Goal: Book appointment/travel/reservation

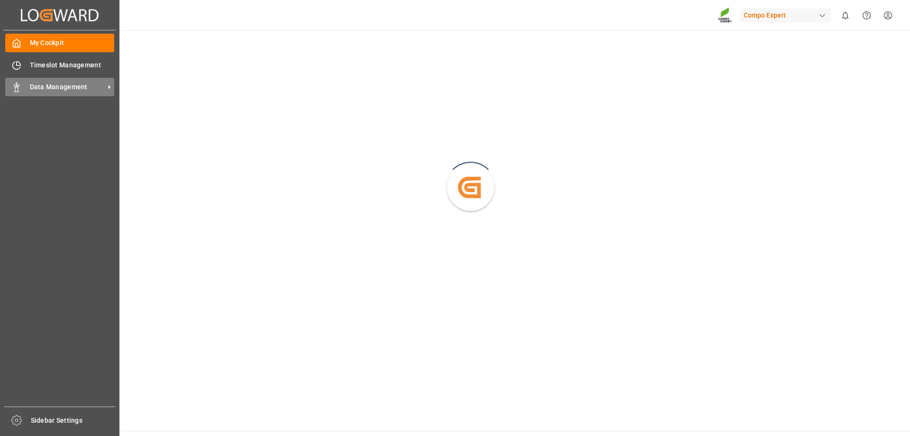
click at [30, 86] on span "Data Management" at bounding box center [67, 87] width 75 height 10
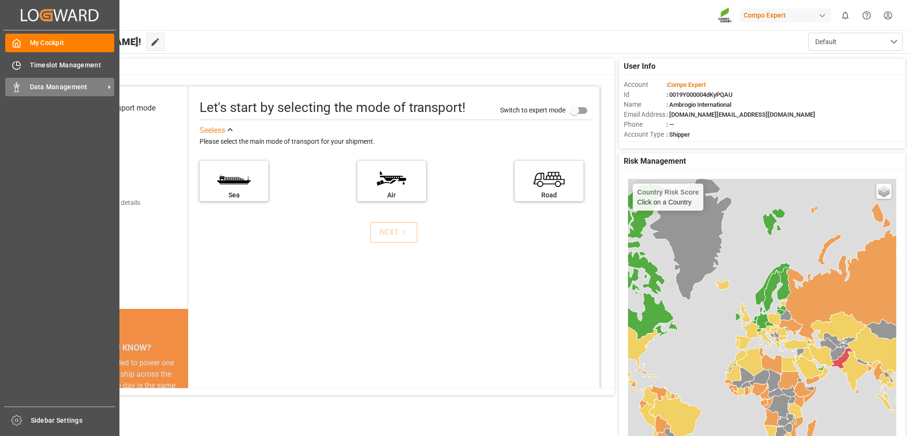
click at [14, 83] on icon at bounding box center [16, 86] width 9 height 9
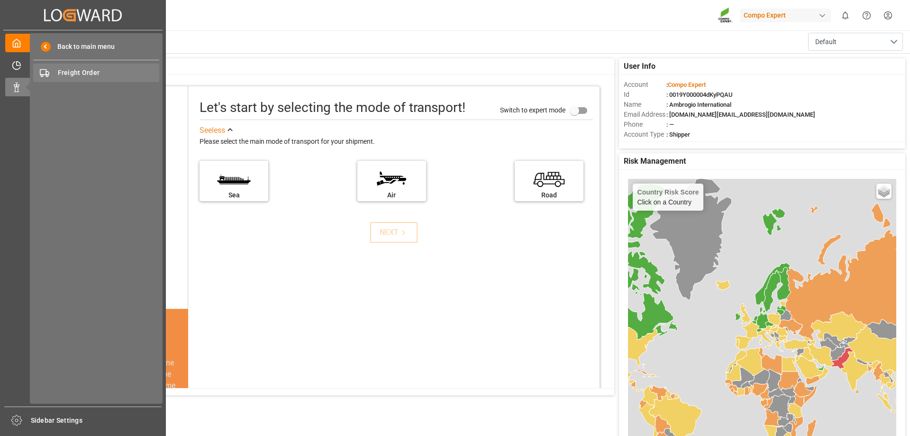
click at [84, 71] on span "Freight Order" at bounding box center [109, 73] width 102 height 10
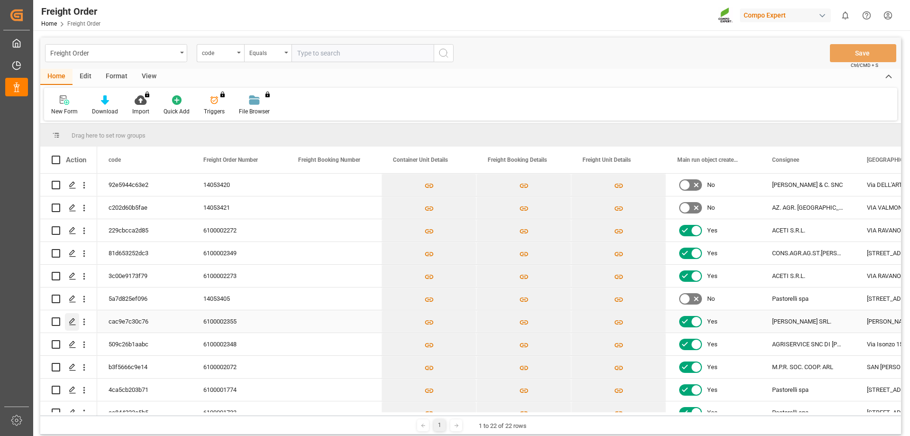
click at [69, 323] on icon "Press SPACE to select this row." at bounding box center [73, 322] width 8 height 8
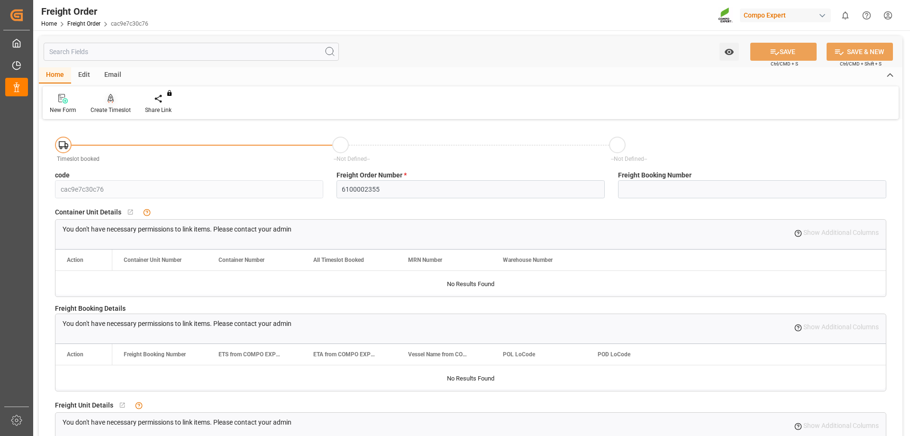
click at [101, 101] on div at bounding box center [111, 98] width 40 height 10
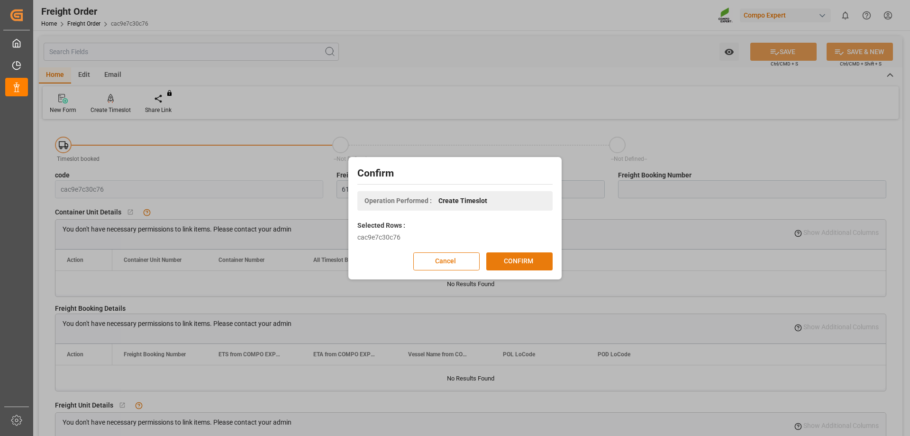
click at [510, 259] on button "CONFIRM" at bounding box center [519, 261] width 66 height 18
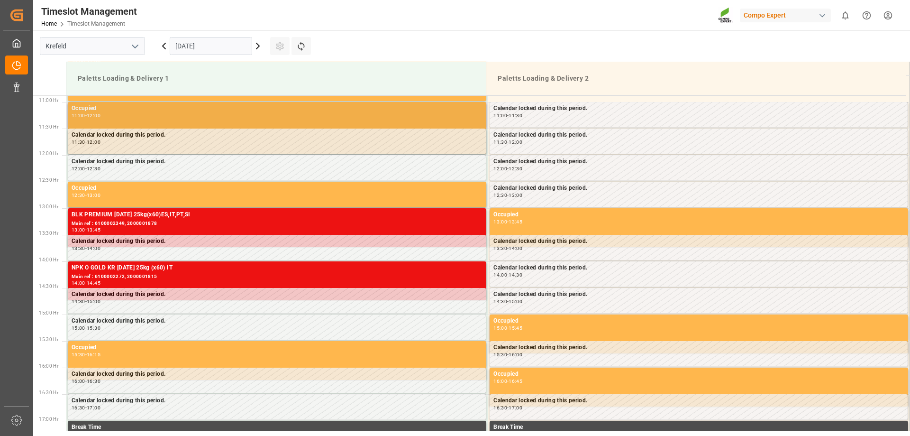
scroll to position [578, 0]
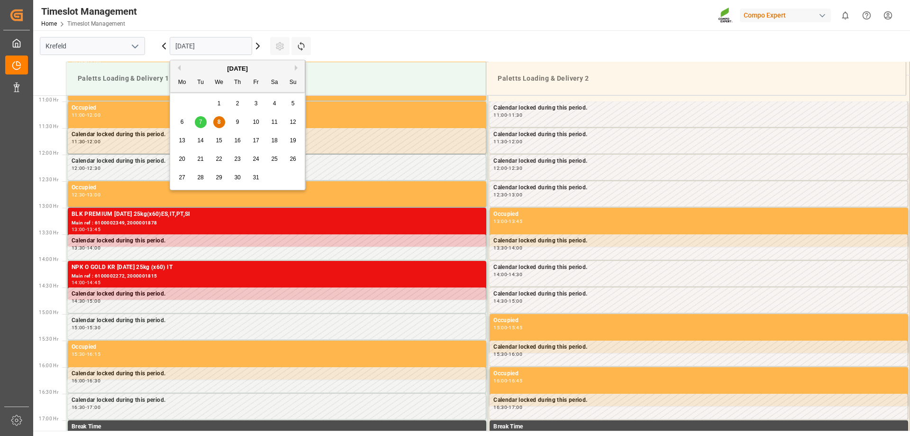
click at [197, 39] on input "[DATE]" at bounding box center [211, 46] width 82 height 18
click at [238, 123] on span "9" at bounding box center [237, 121] width 3 height 7
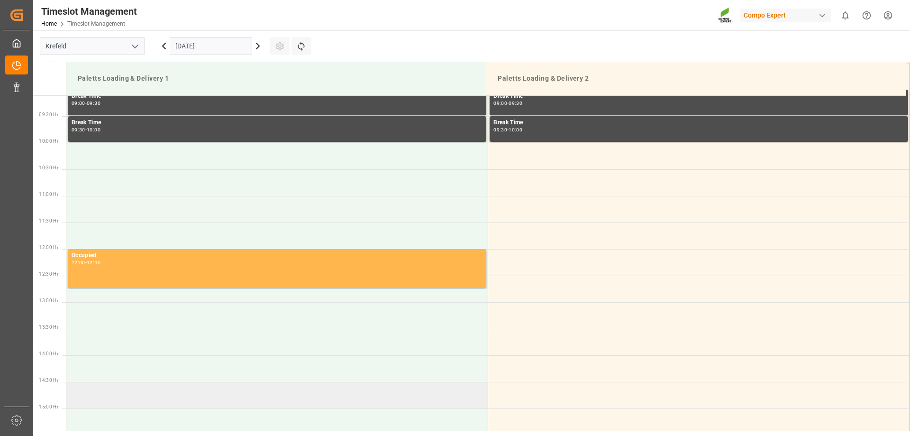
scroll to position [483, 0]
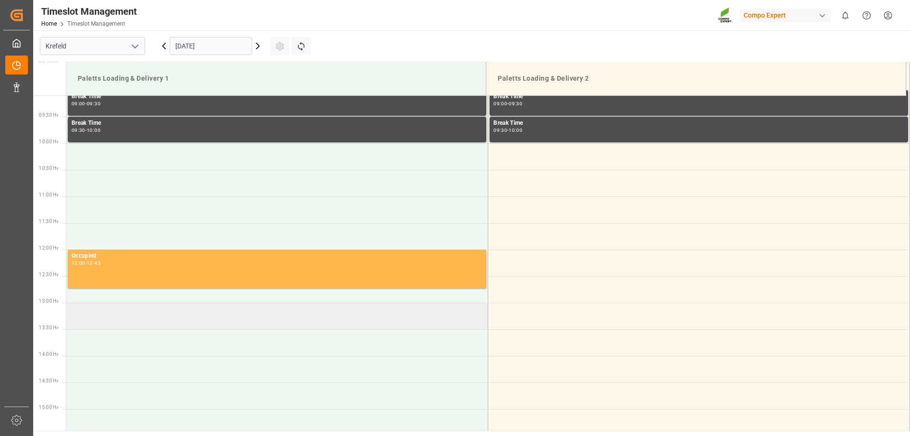
click at [121, 323] on td at bounding box center [277, 315] width 422 height 27
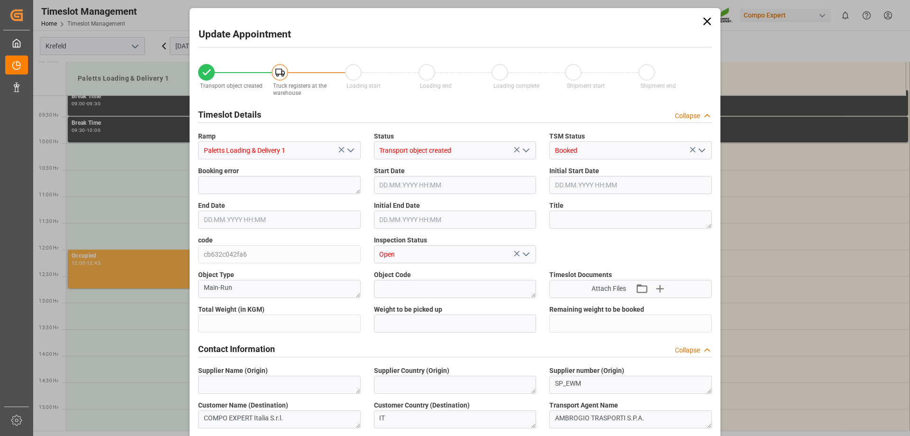
type input "27324"
type input "0"
type input "[DATE] 13:00"
type input "[DATE] 13:30"
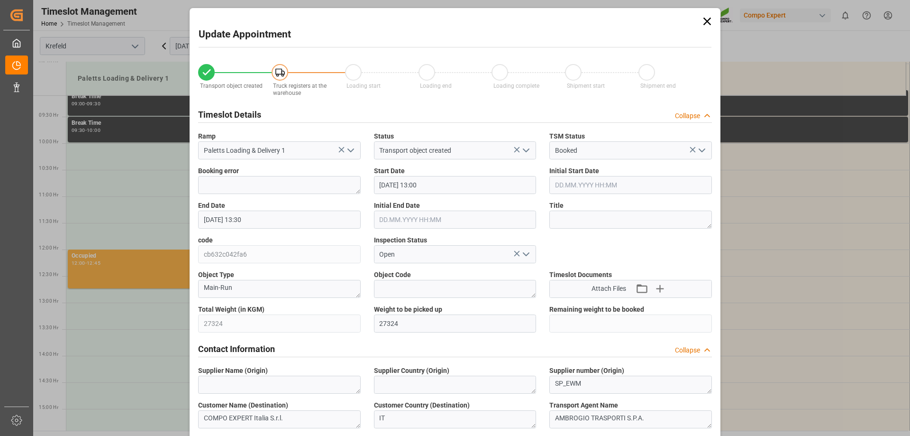
type input "[DATE] 10:39"
type input "[DATE] 09:33"
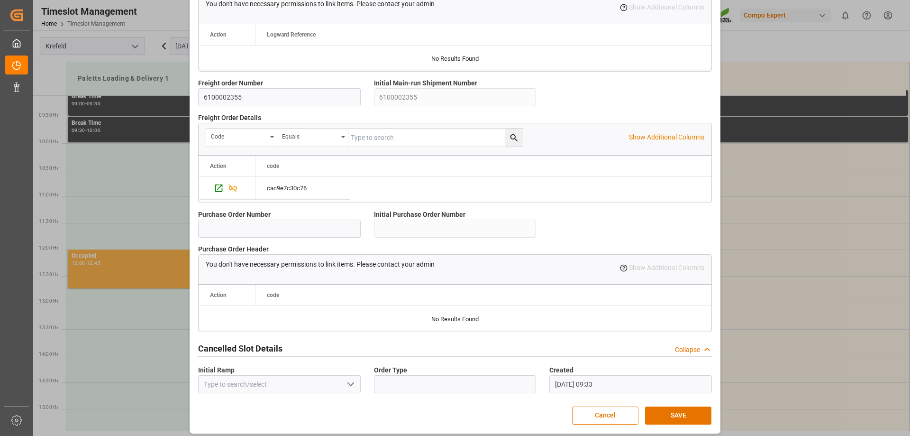
scroll to position [812, 0]
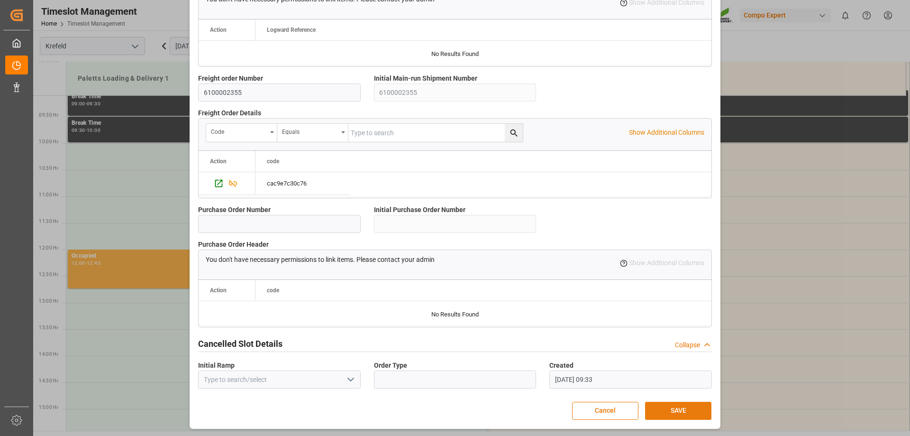
click at [668, 407] on button "SAVE" at bounding box center [678, 410] width 66 height 18
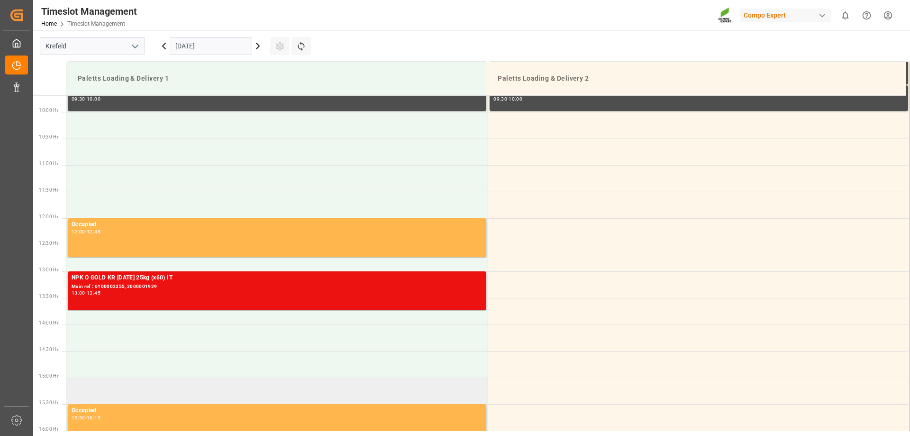
scroll to position [583, 0]
